Goal: Task Accomplishment & Management: Use online tool/utility

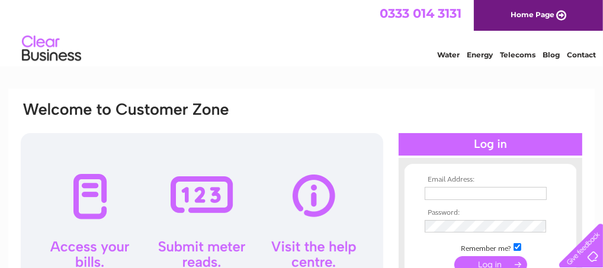
scroll to position [132, 0]
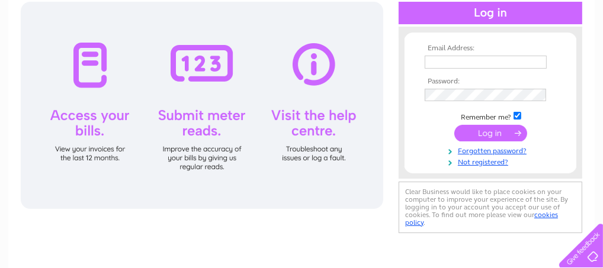
type input "therenownteam@renownfilms.co.uk"
click at [495, 132] on input "submit" at bounding box center [490, 133] width 73 height 17
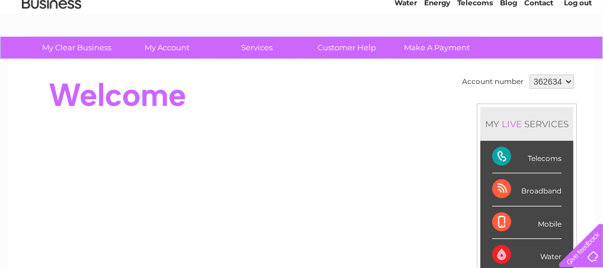
scroll to position [65, 0]
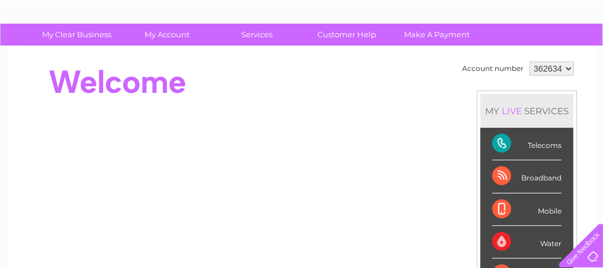
click at [499, 140] on div "Telecoms" at bounding box center [526, 144] width 69 height 33
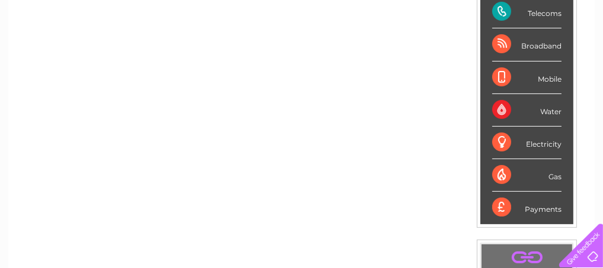
scroll to position [0, 0]
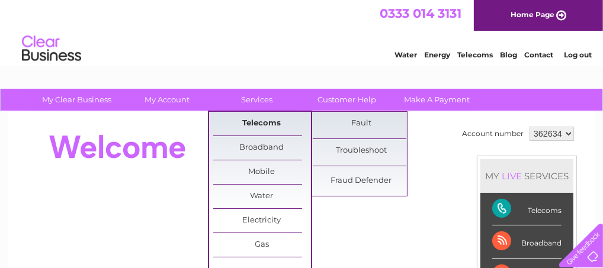
click at [263, 120] on link "Telecoms" at bounding box center [262, 124] width 98 height 24
click at [355, 126] on link "Fault" at bounding box center [362, 124] width 98 height 24
click at [356, 122] on link "Fault" at bounding box center [362, 124] width 98 height 24
click at [356, 121] on link "Fault" at bounding box center [362, 124] width 98 height 24
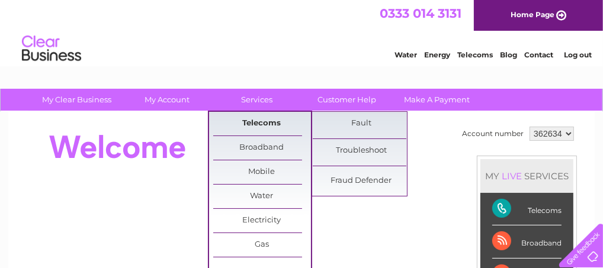
click at [272, 122] on link "Telecoms" at bounding box center [262, 124] width 98 height 24
click at [358, 118] on link "Fault" at bounding box center [362, 124] width 98 height 24
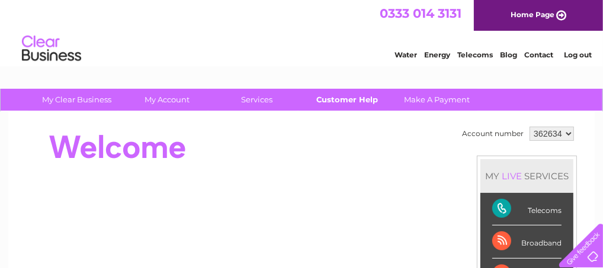
click at [354, 99] on link "Customer Help" at bounding box center [348, 100] width 98 height 22
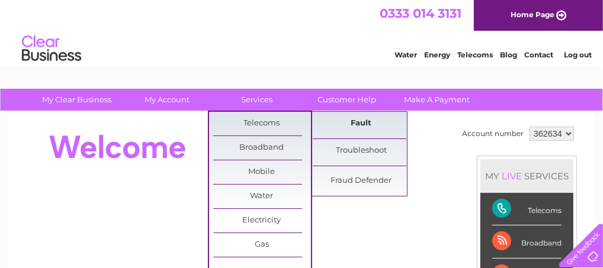
click at [359, 116] on link "Fault" at bounding box center [362, 124] width 98 height 24
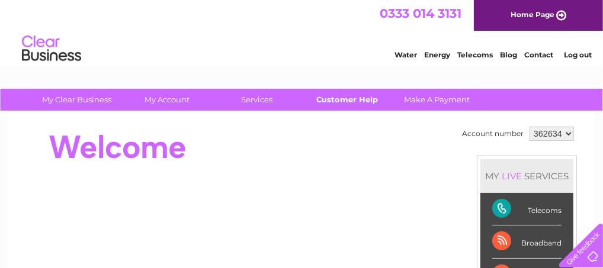
click at [342, 95] on link "Customer Help" at bounding box center [348, 100] width 98 height 22
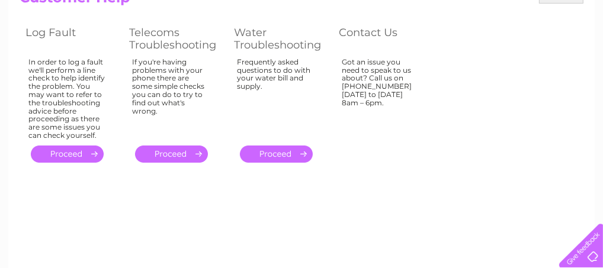
scroll to position [132, 0]
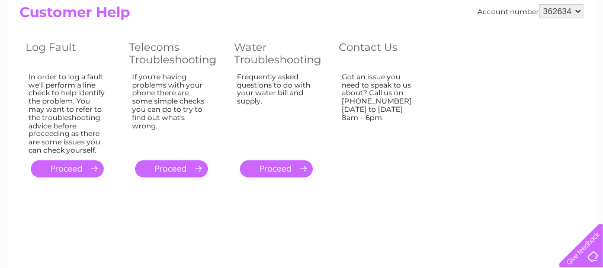
click at [80, 167] on link "." at bounding box center [67, 169] width 73 height 17
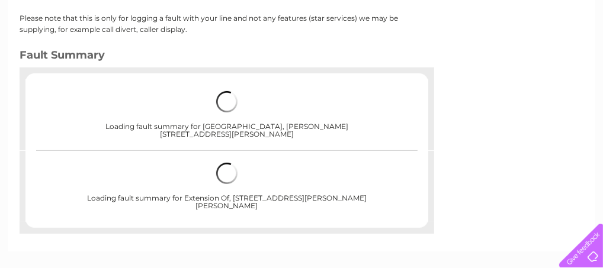
scroll to position [57, 0]
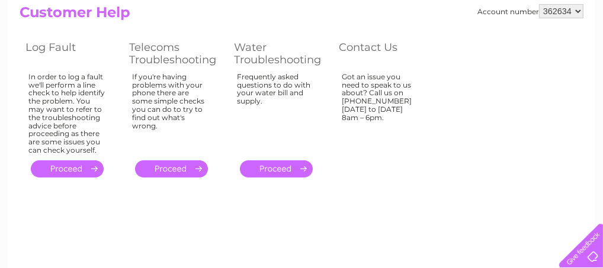
click at [65, 165] on link "." at bounding box center [67, 169] width 73 height 17
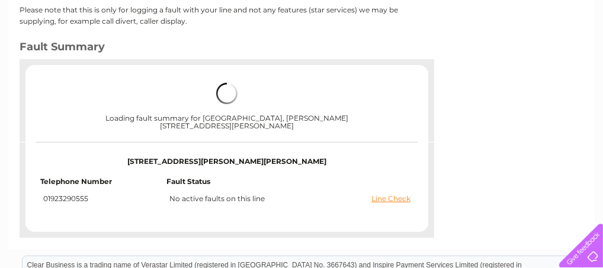
scroll to position [263, 0]
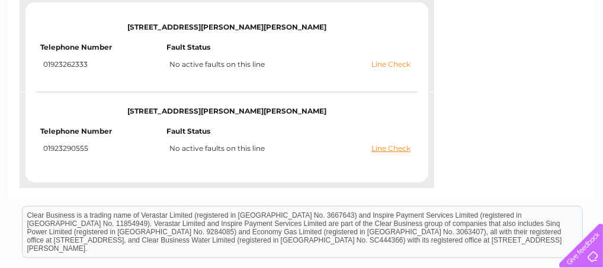
click at [394, 63] on link "Line Check" at bounding box center [390, 64] width 39 height 8
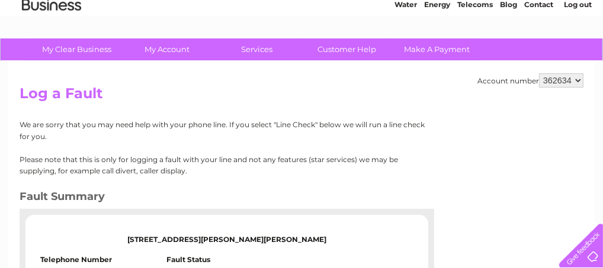
scroll to position [65, 0]
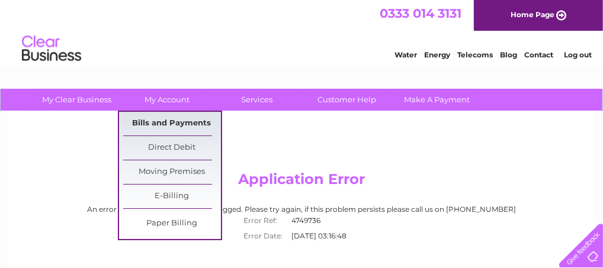
click at [177, 128] on link "Bills and Payments" at bounding box center [172, 124] width 98 height 24
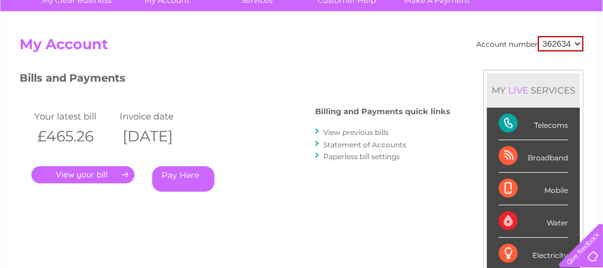
scroll to position [132, 0]
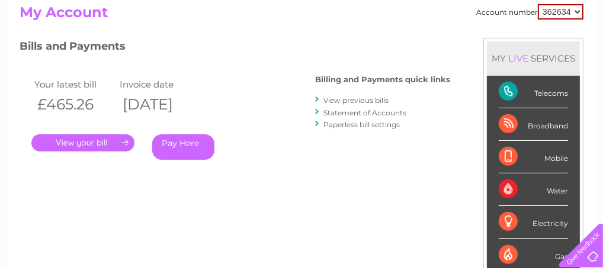
click at [75, 143] on link "." at bounding box center [82, 142] width 103 height 17
